Goal: Task Accomplishment & Management: Manage account settings

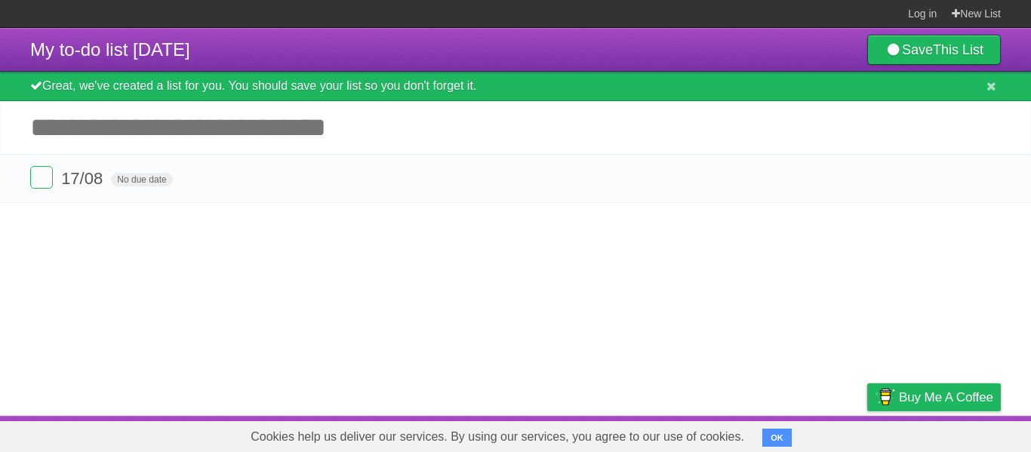
click at [360, 236] on article "My to-do list 08/17/2025 Save This List Great, we've created a list for you. Yo…" at bounding box center [515, 222] width 1031 height 388
click at [364, 180] on form "17/08 No due date White Red Blue Green Purple Orange" at bounding box center [515, 178] width 971 height 25
click at [328, 186] on form "17/08 No due date White Red Blue Green Purple Orange" at bounding box center [515, 178] width 971 height 25
click at [138, 179] on span "No due date" at bounding box center [141, 180] width 61 height 14
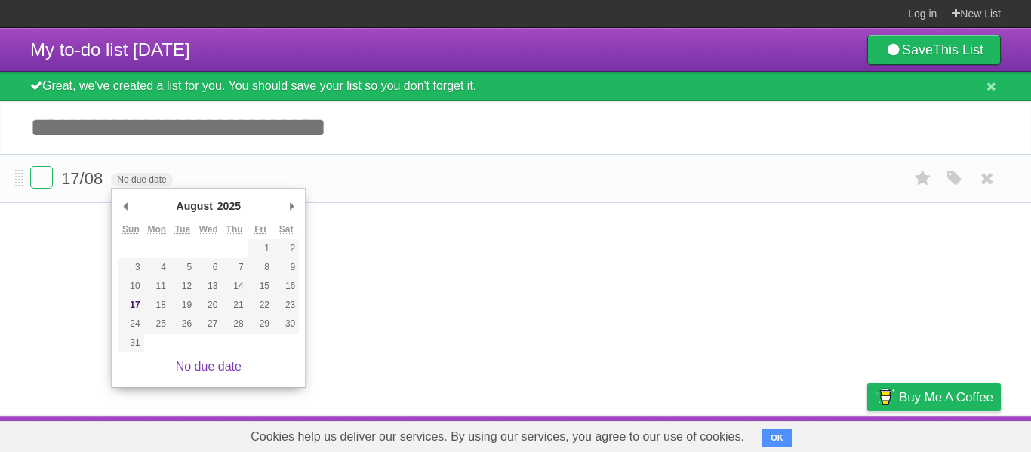
click at [60, 182] on form "17/08 No due date White Red Blue Green Purple Orange" at bounding box center [515, 178] width 971 height 25
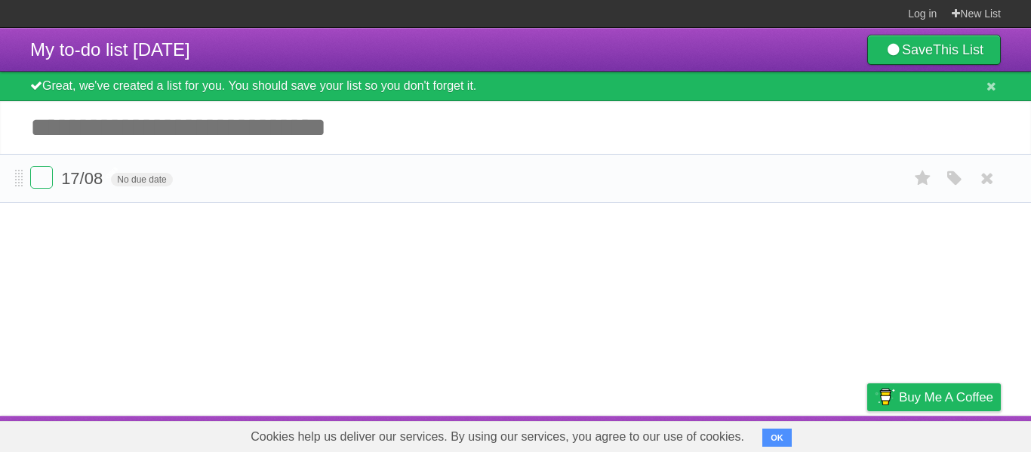
click at [76, 175] on span "17/08" at bounding box center [83, 178] width 45 height 19
click at [416, 254] on article "My to-do list 08/17/2025 Save This List Great, we've created a list for you. Yo…" at bounding box center [515, 222] width 1031 height 388
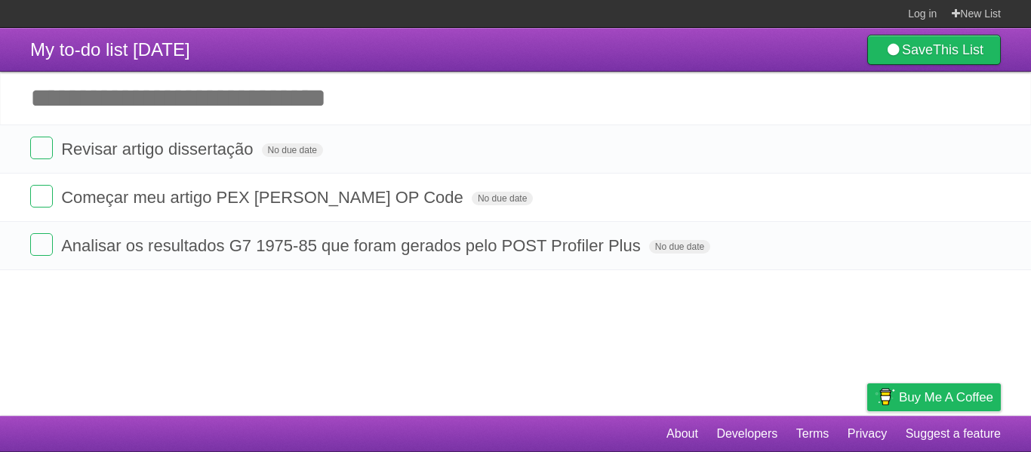
click at [217, 261] on li "Analisar os resultados G7 1975-85 que foram gerados pelo POST Profiler Plus No …" at bounding box center [515, 245] width 1031 height 49
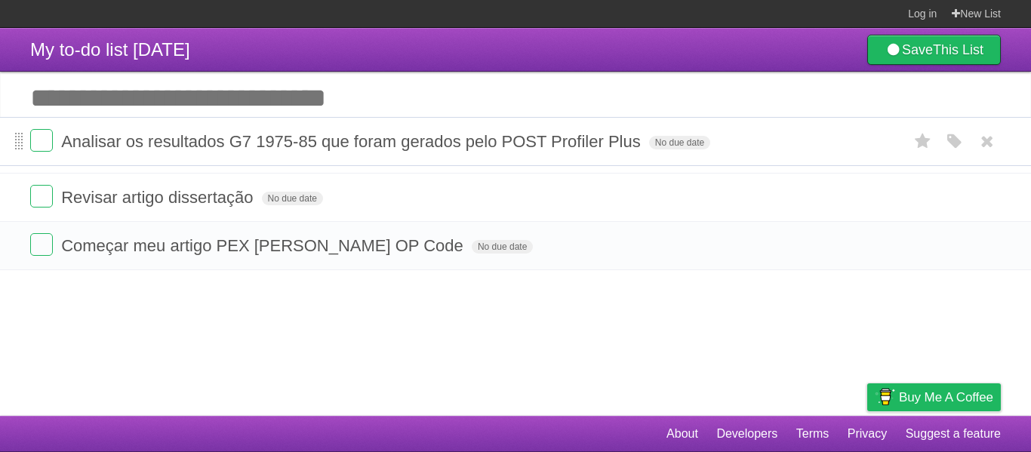
drag, startPoint x: 16, startPoint y: 250, endPoint x: 22, endPoint y: 141, distance: 108.9
